Goal: Task Accomplishment & Management: Manage account settings

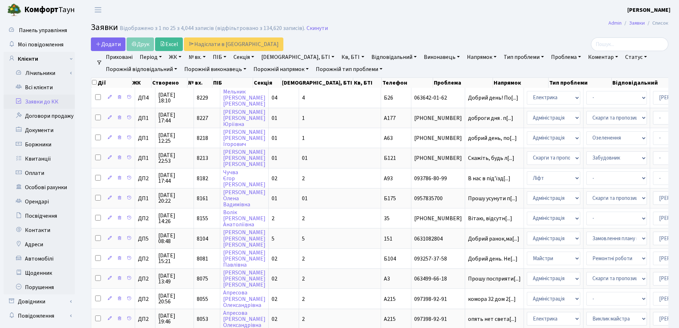
select select "25"
click at [41, 103] on link "Заявки до КК" at bounding box center [39, 101] width 71 height 14
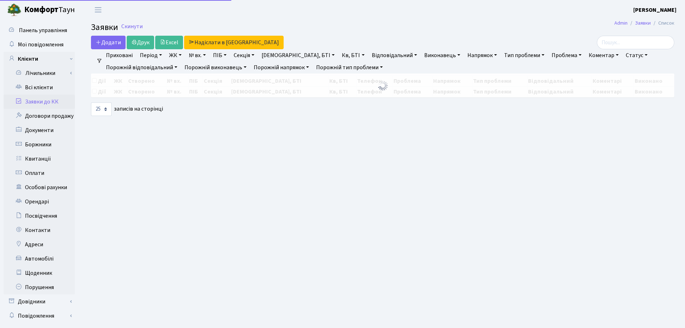
select select "25"
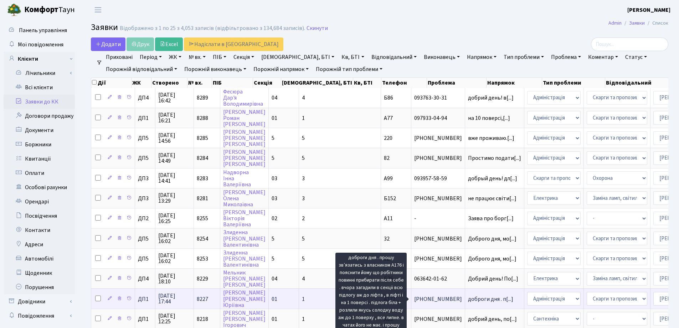
click at [468, 300] on span "доброги дня . п[...]" at bounding box center [490, 299] width 45 height 8
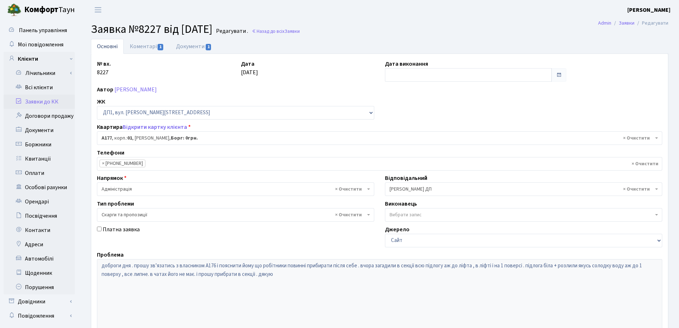
select select "34216"
select select "55"
